Goal: Task Accomplishment & Management: Use online tool/utility

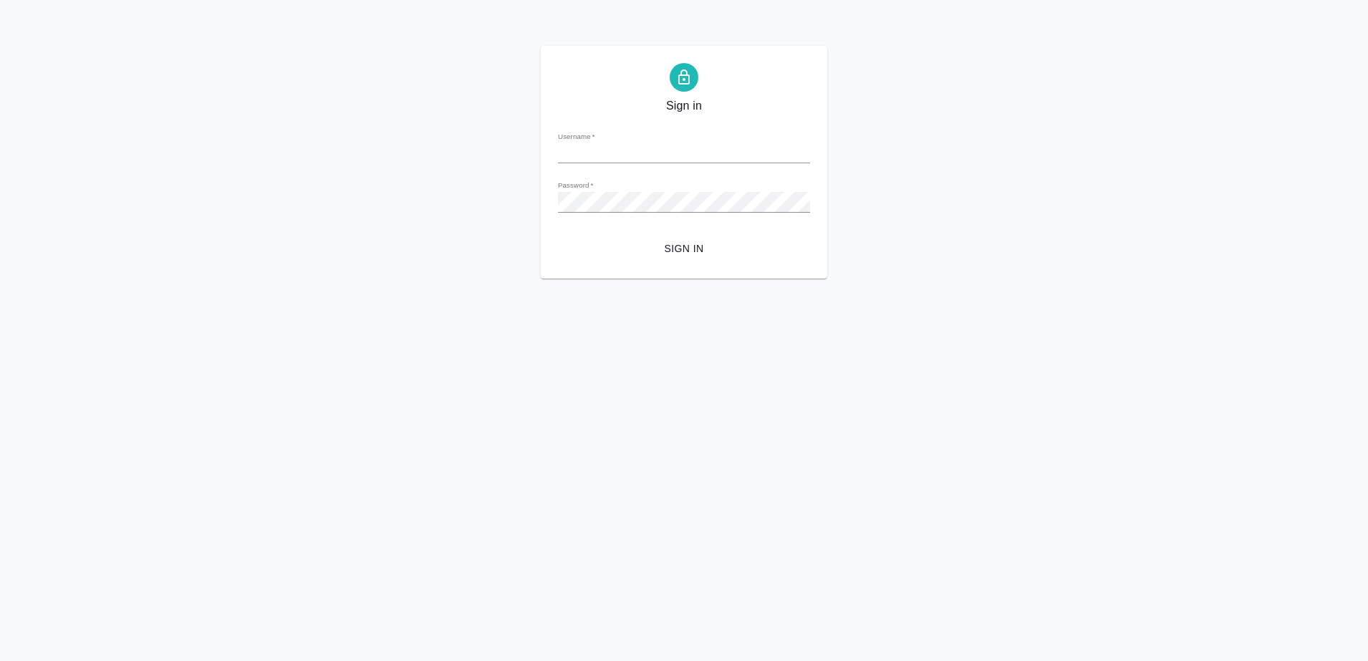
type input "a.petrov@awatera.com"
click at [698, 255] on span "Sign in" at bounding box center [683, 249] width 229 height 18
